Goal: Find contact information: Find contact information

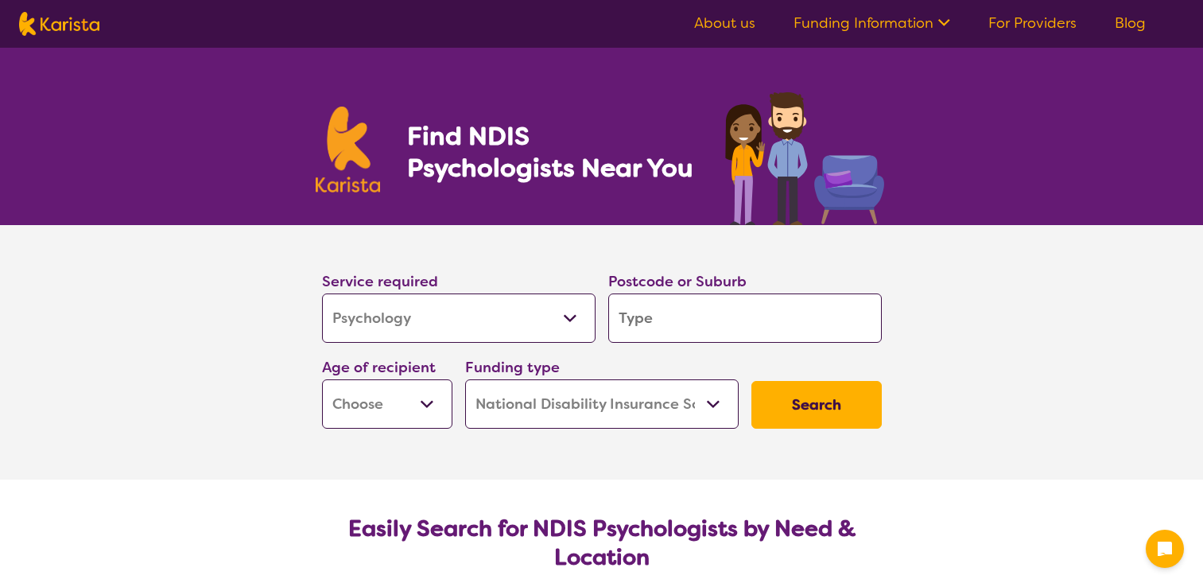
select select "Psychology"
select select "NDIS"
select select "Psychology"
select select "NDIS"
drag, startPoint x: 0, startPoint y: 0, endPoint x: 425, endPoint y: 404, distance: 586.1
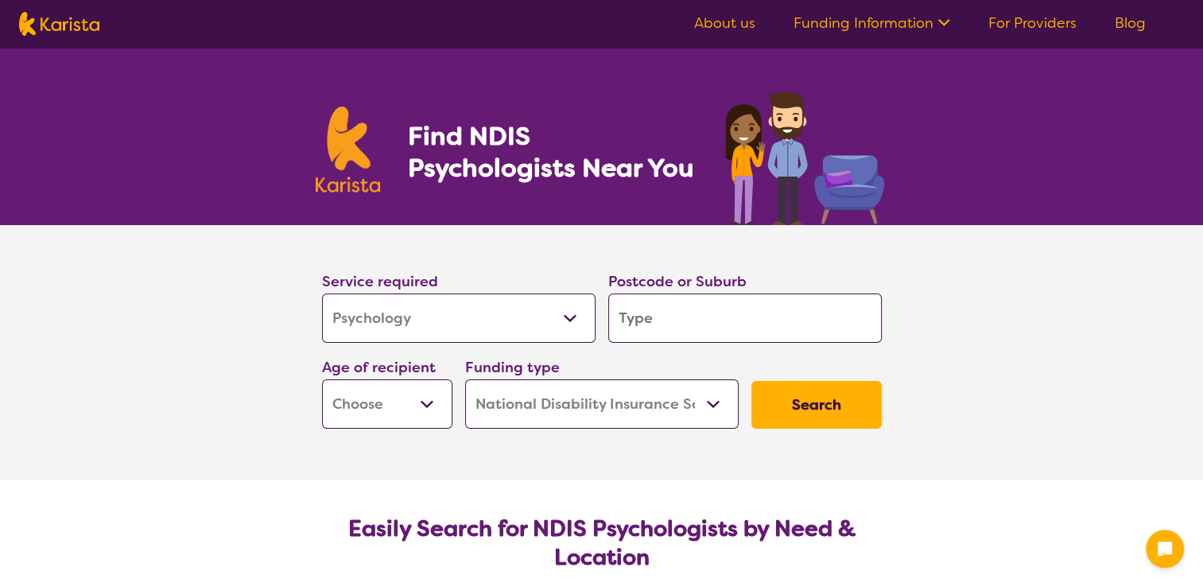
click at [425, 404] on select "Early Childhood - 0 to 9 Child - 10 to 11 Adolescent - 12 to 17 Adult - 18 to 6…" at bounding box center [387, 403] width 130 height 49
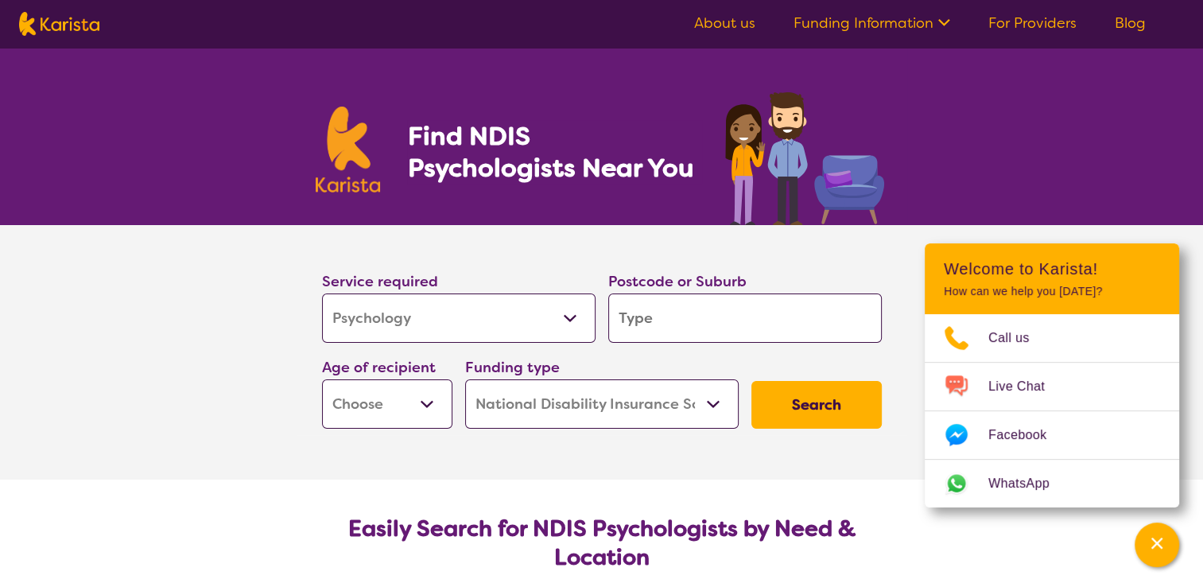
select select "AS"
click at [322, 379] on select "Early Childhood - 0 to 9 Child - 10 to 11 Adolescent - 12 to 17 Adult - 18 to 6…" at bounding box center [387, 403] width 130 height 49
select select "AS"
click at [661, 304] on input "search" at bounding box center [745, 317] width 274 height 49
type input "4"
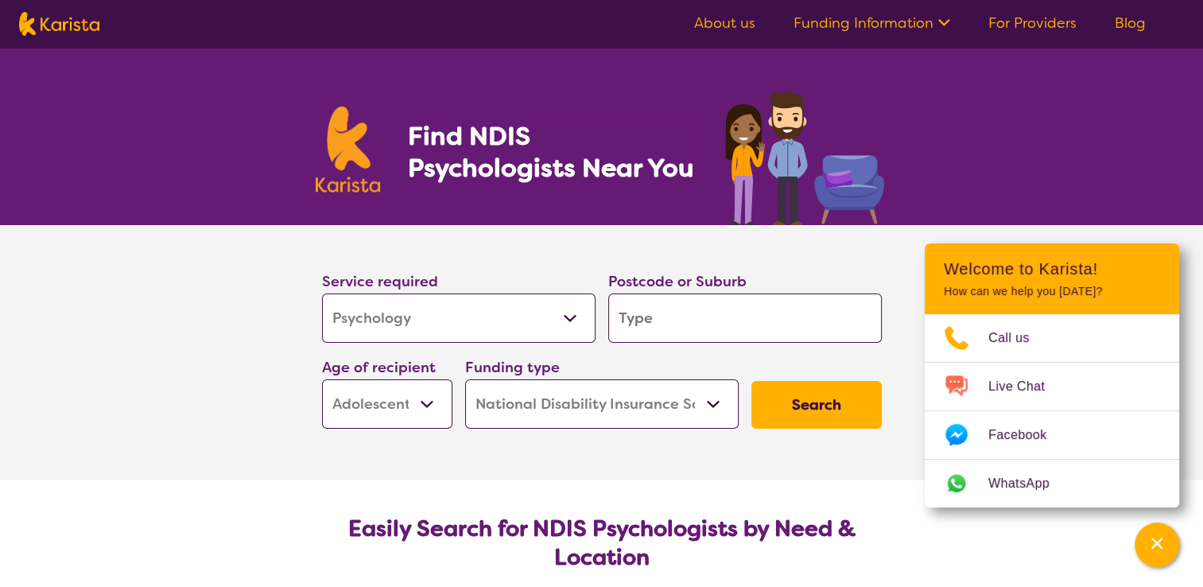
type input "4"
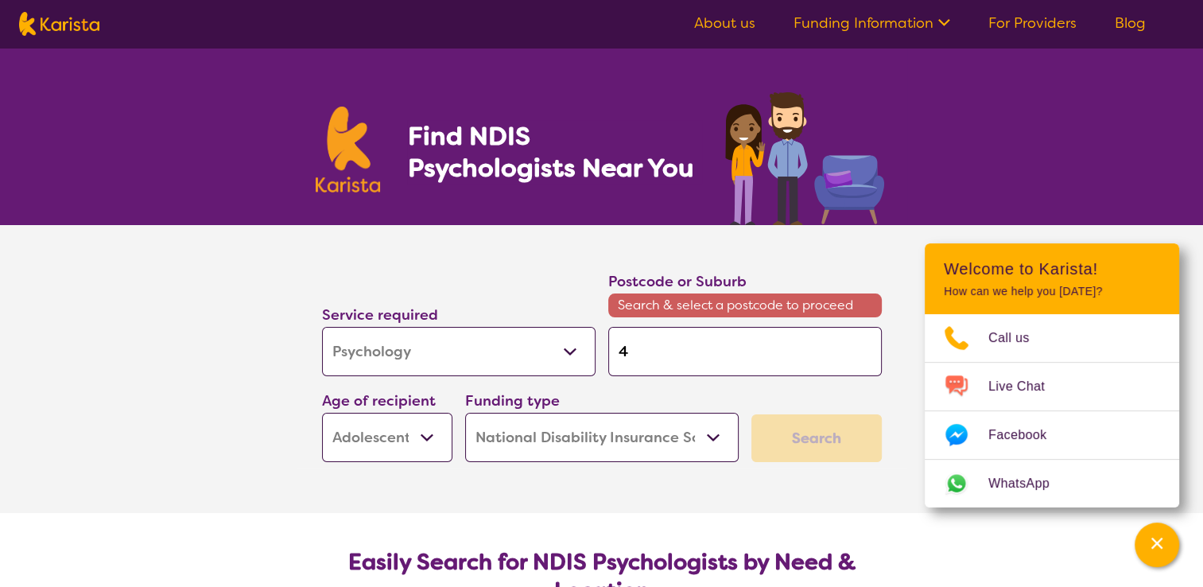
type input "41"
type input "411"
type input "4116"
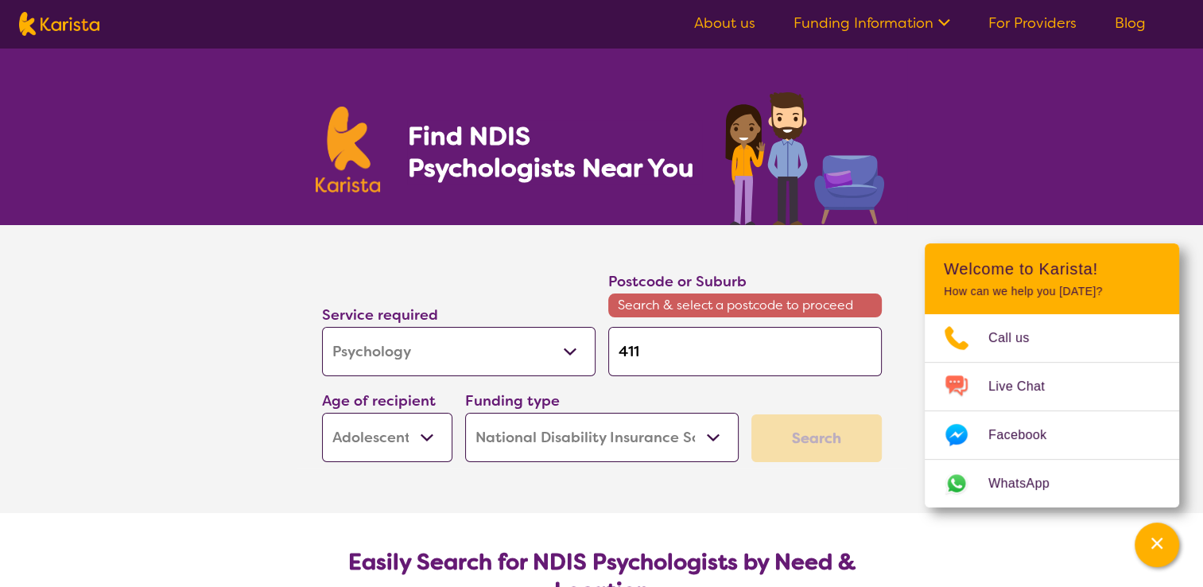
type input "4116"
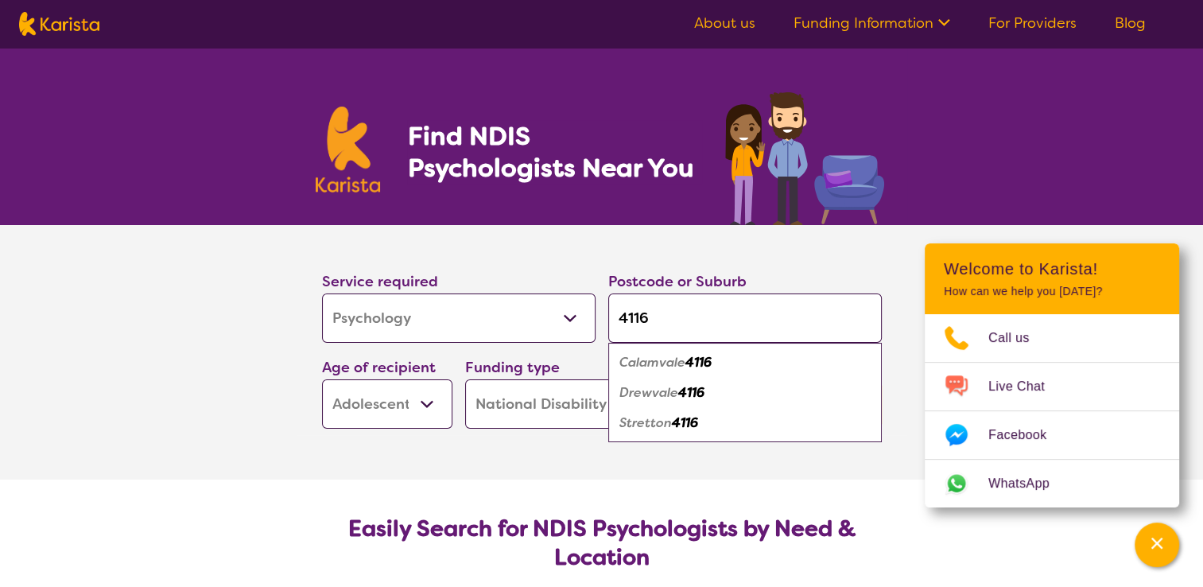
type input "4116"
click at [685, 356] on em "Calamvale" at bounding box center [652, 362] width 66 height 17
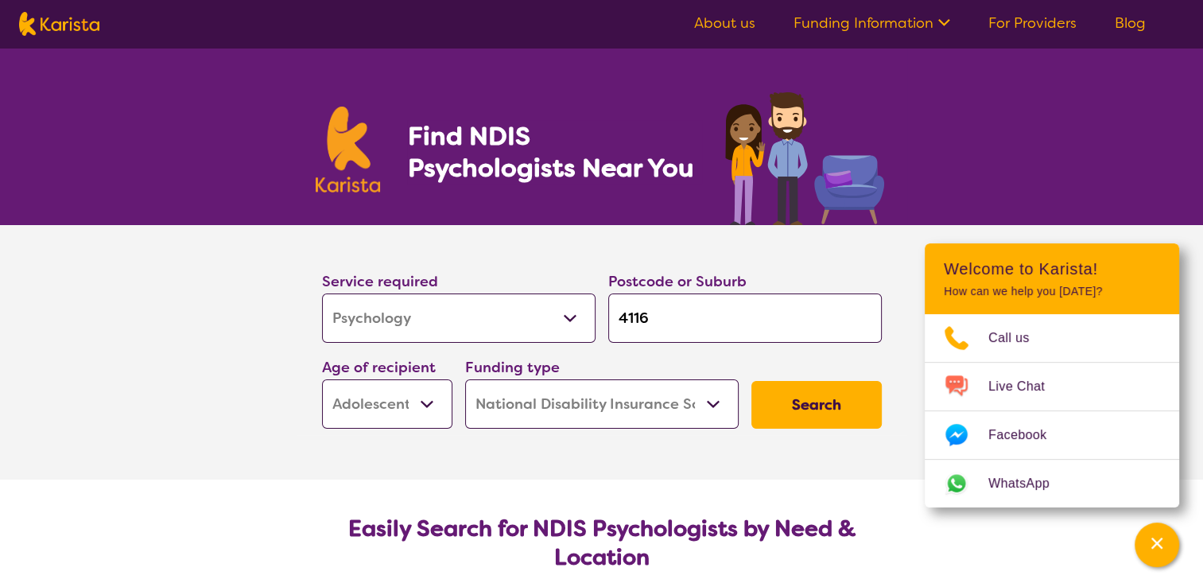
click at [652, 314] on input "4116" at bounding box center [745, 317] width 274 height 49
click at [816, 410] on button "Search" at bounding box center [816, 405] width 130 height 48
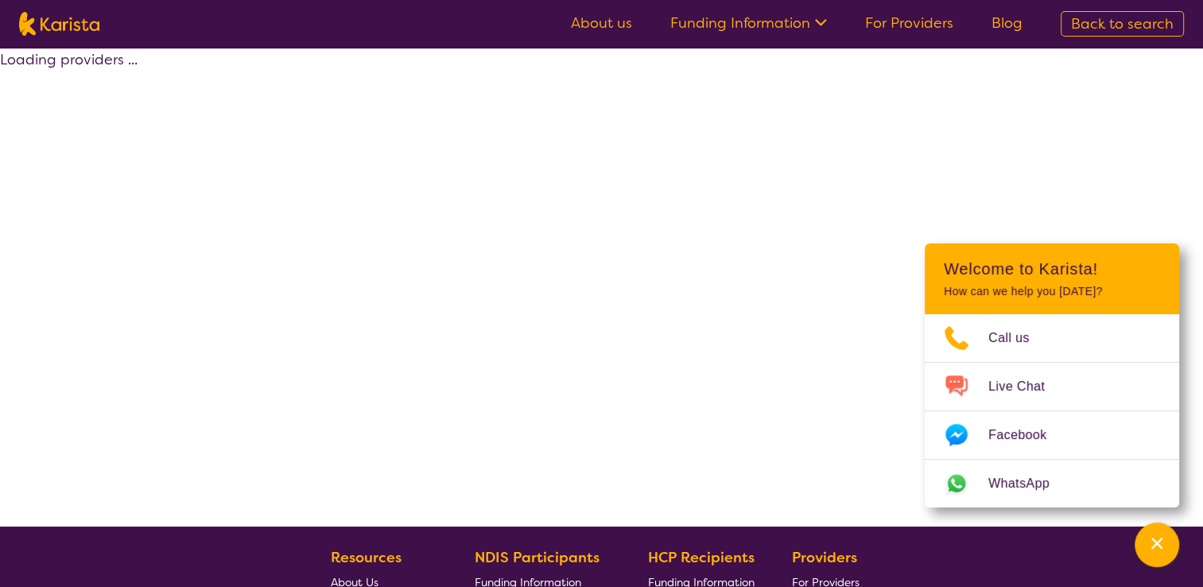
select select "by_score"
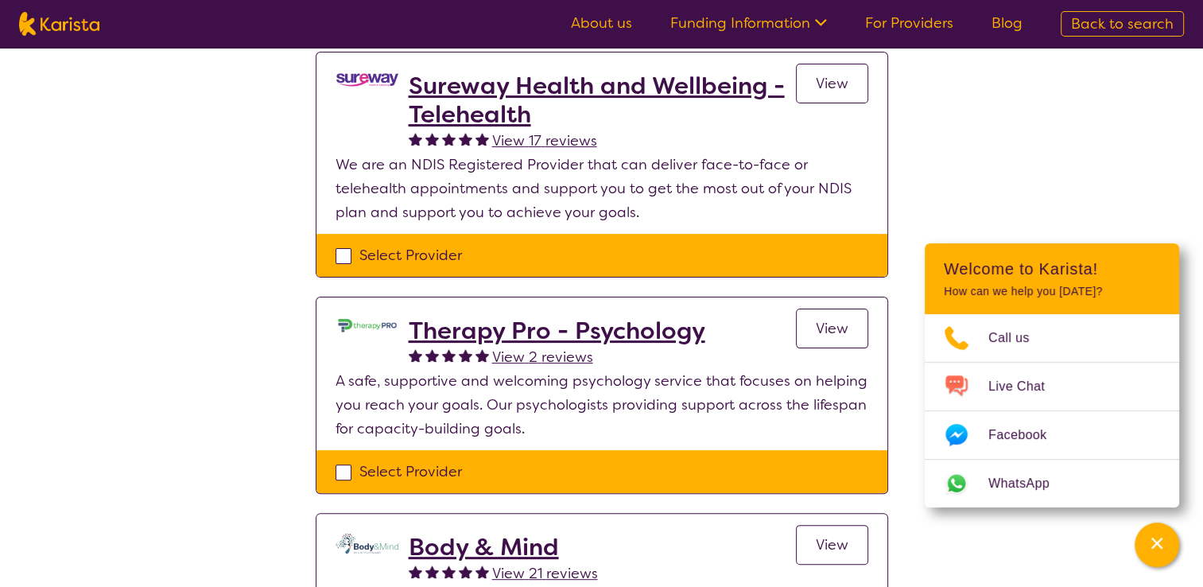
scroll to position [530, 0]
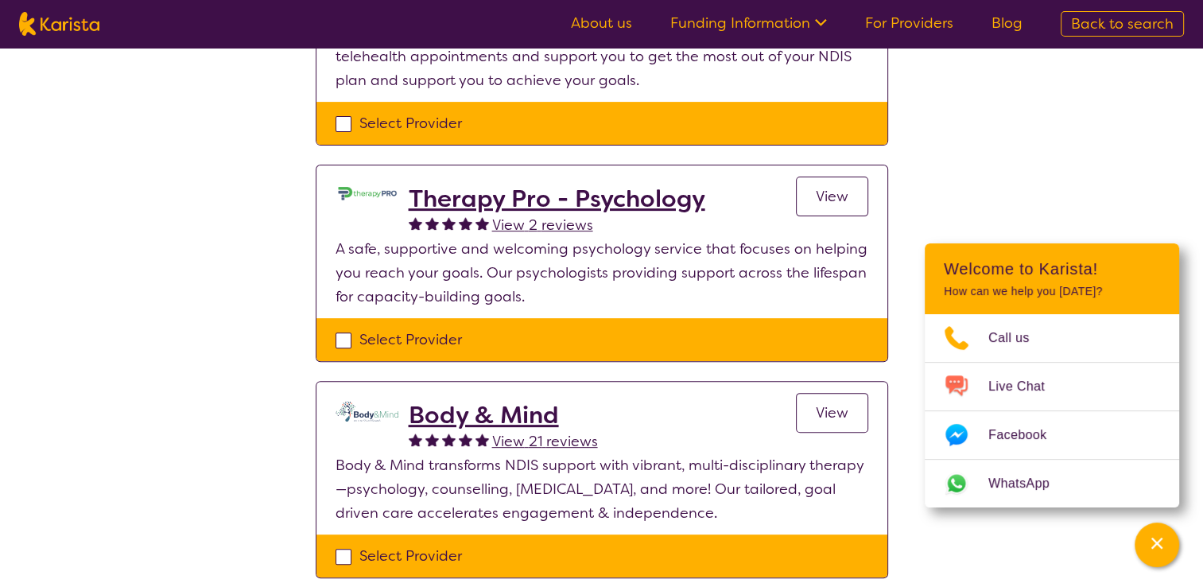
click at [568, 192] on h2 "Therapy Pro - Psychology" at bounding box center [557, 198] width 297 height 29
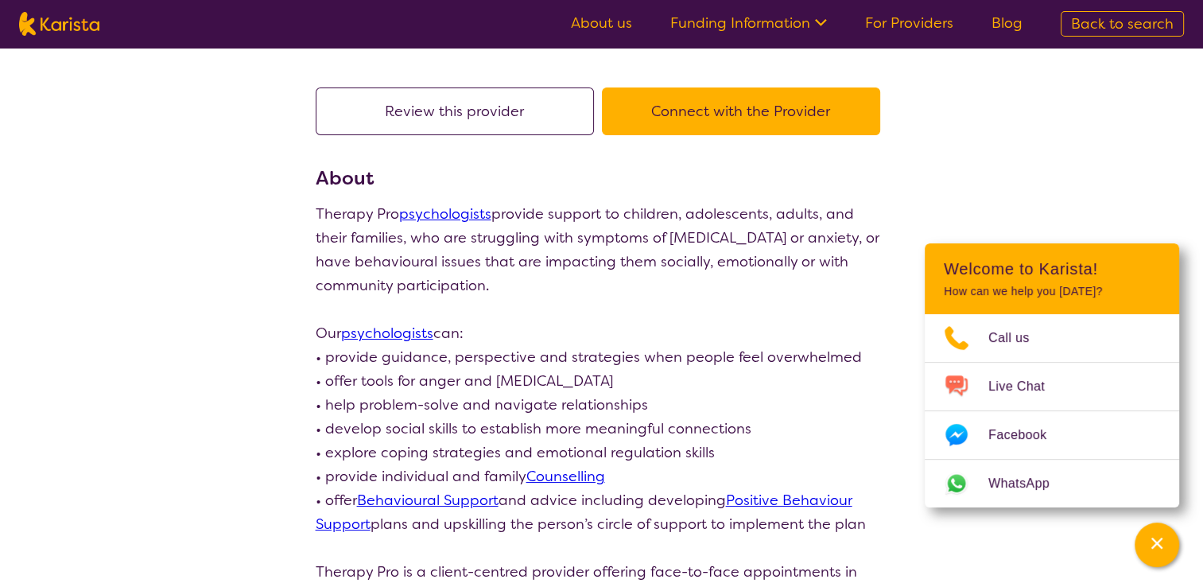
scroll to position [133, 0]
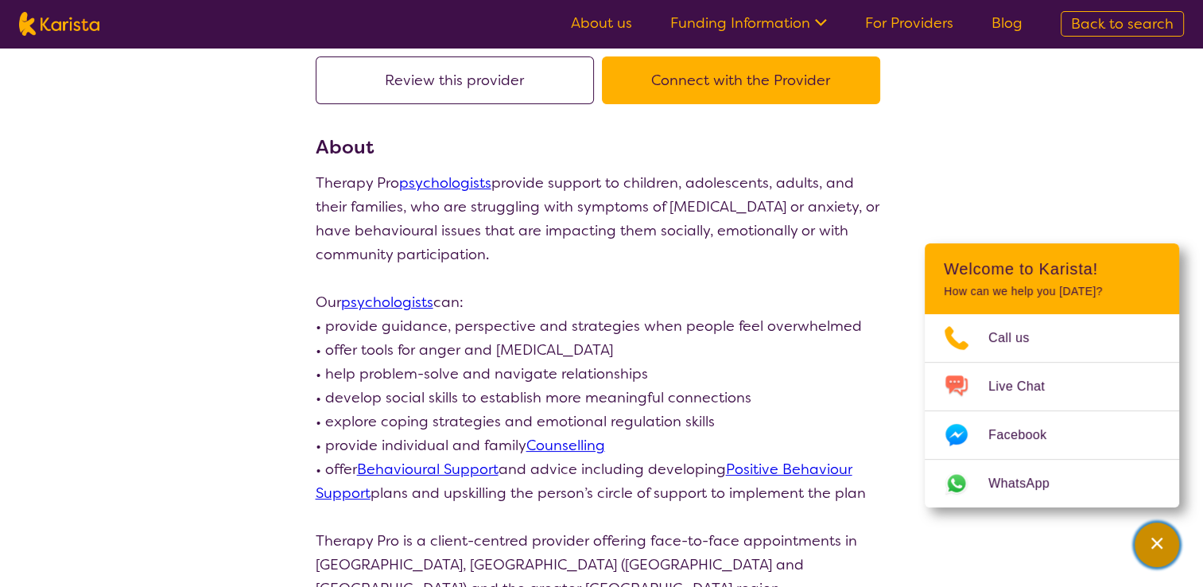
click at [1164, 545] on icon "Channel Menu" at bounding box center [1157, 543] width 16 height 16
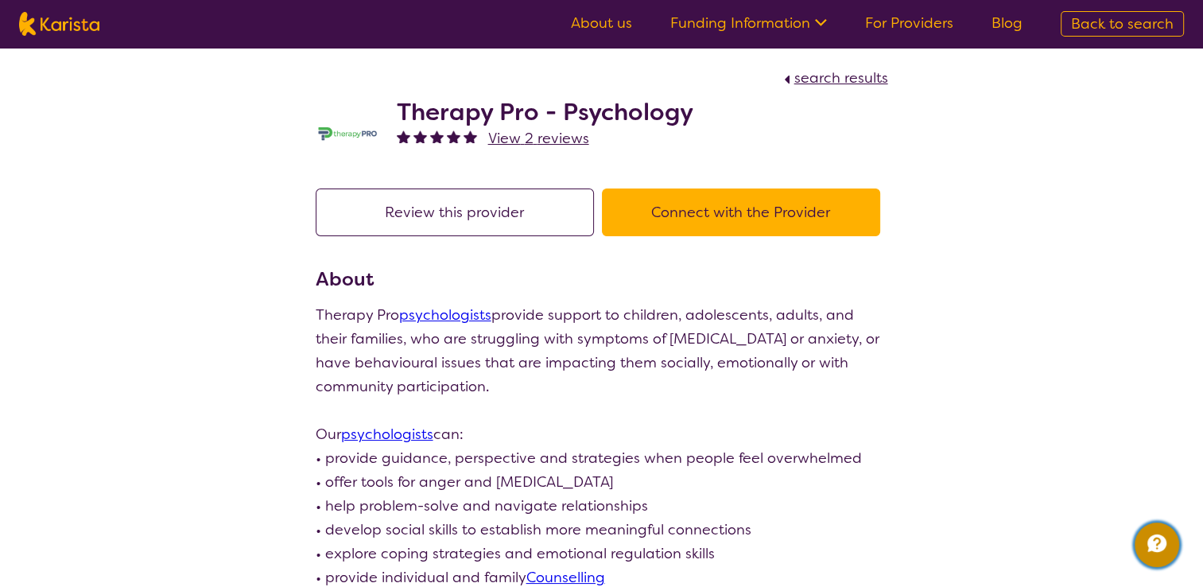
scroll to position [0, 0]
click at [778, 208] on button "Connect with the Provider" at bounding box center [741, 213] width 278 height 48
select select "by_score"
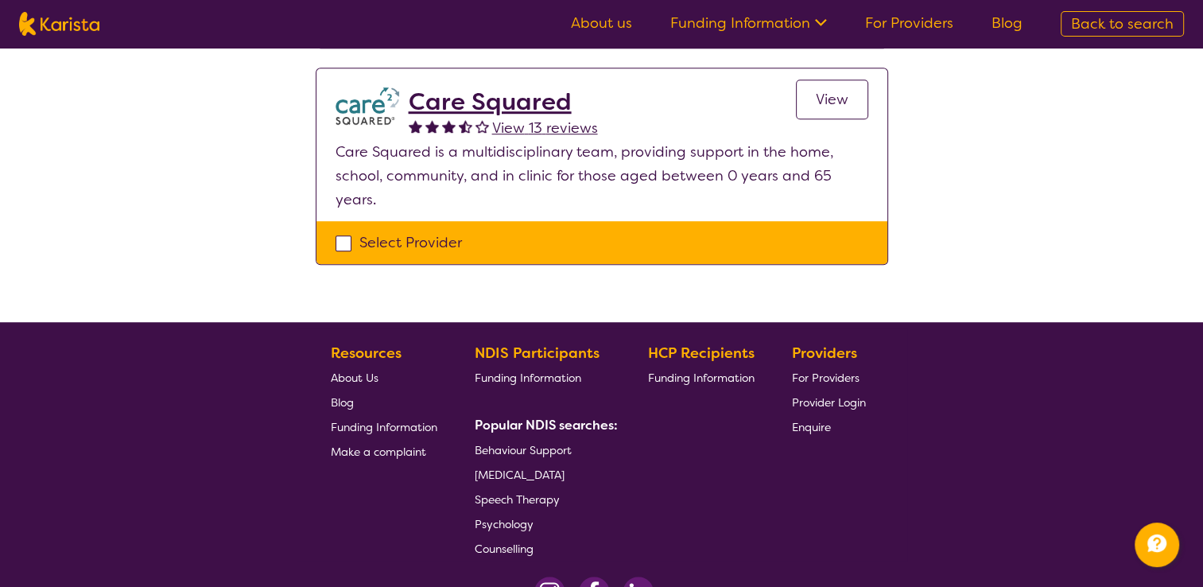
scroll to position [662, 0]
